Goal: Navigation & Orientation: Find specific page/section

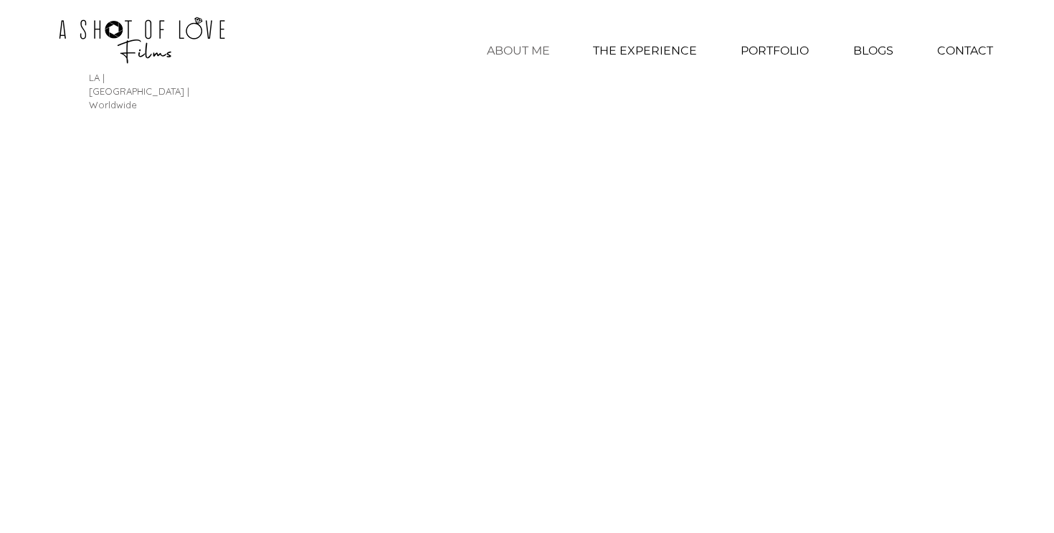
click at [516, 53] on p "ABOUT ME" at bounding box center [518, 51] width 77 height 36
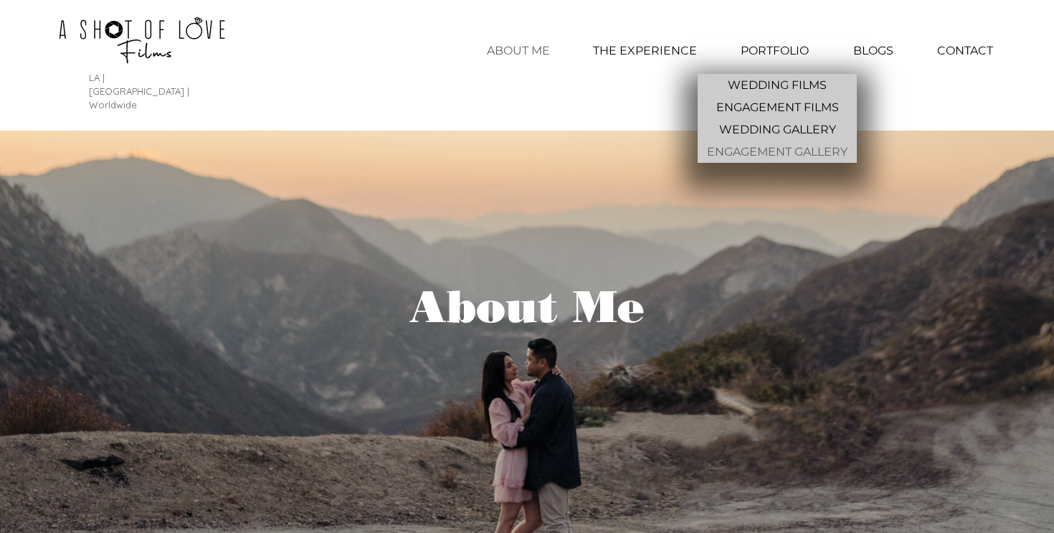
click at [752, 152] on p "ENGAGEMENT GALLERY" at bounding box center [777, 152] width 152 height 22
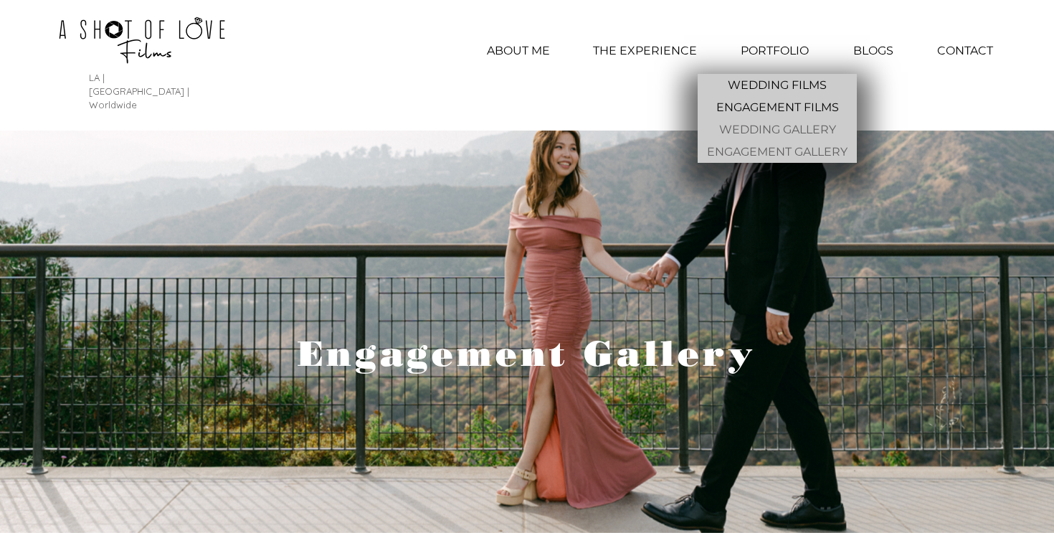
click at [766, 134] on p "WEDDING GALLERY" at bounding box center [778, 129] width 128 height 22
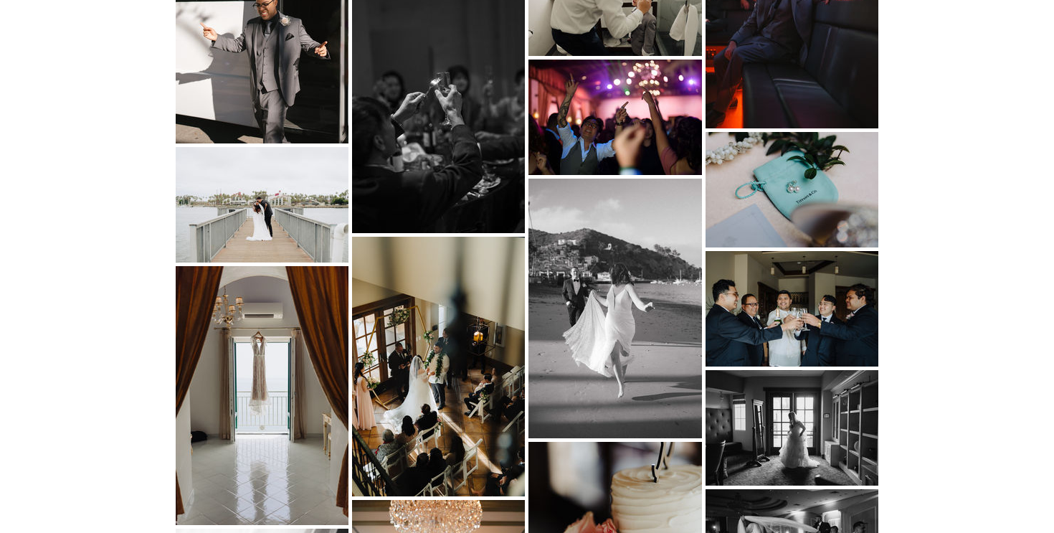
scroll to position [3924, 0]
